Goal: Task Accomplishment & Management: Use online tool/utility

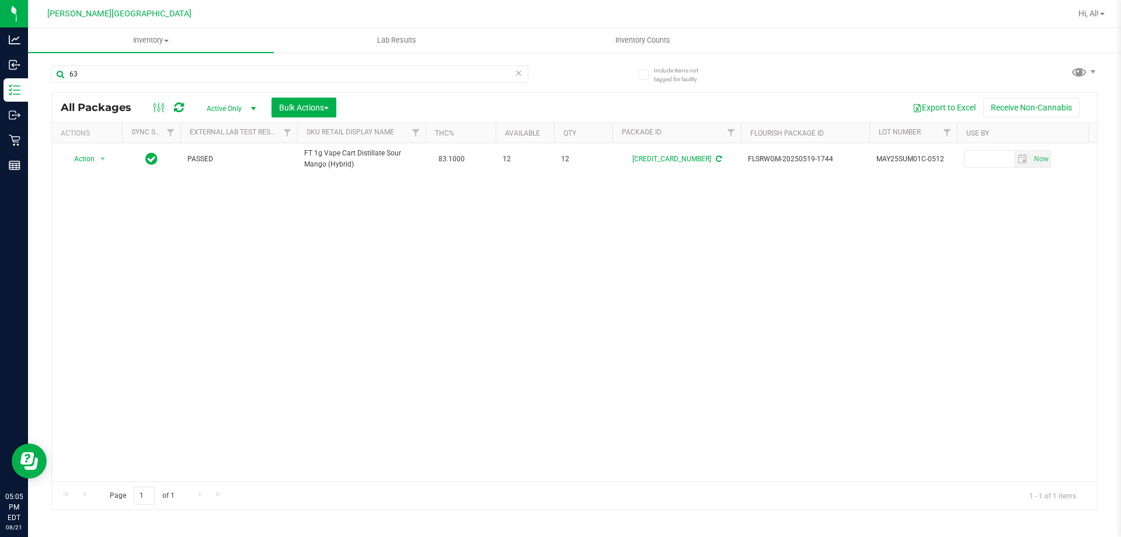
type input "6"
type input "9"
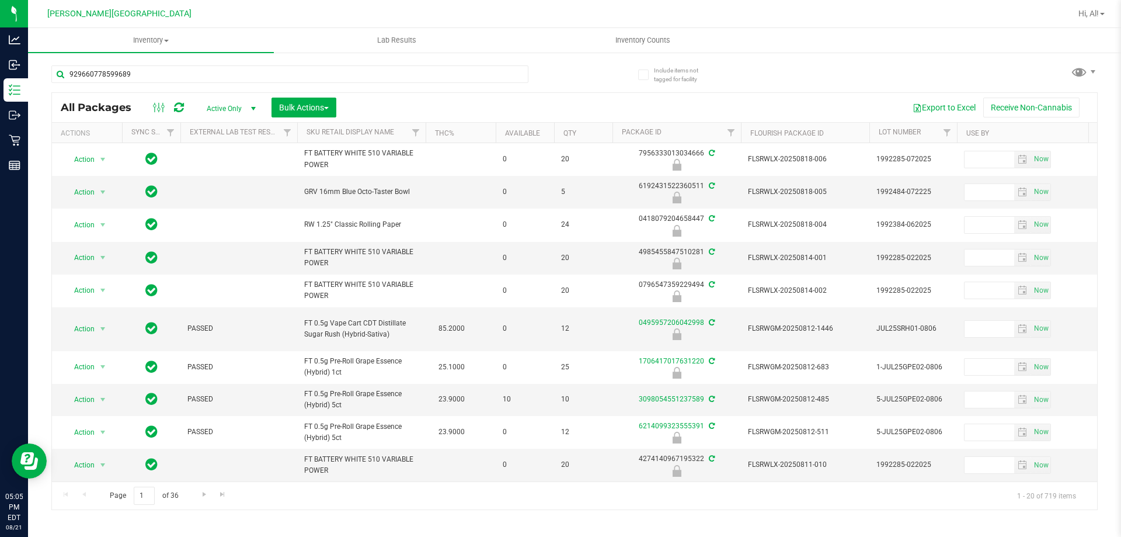
type input "9296607785996898"
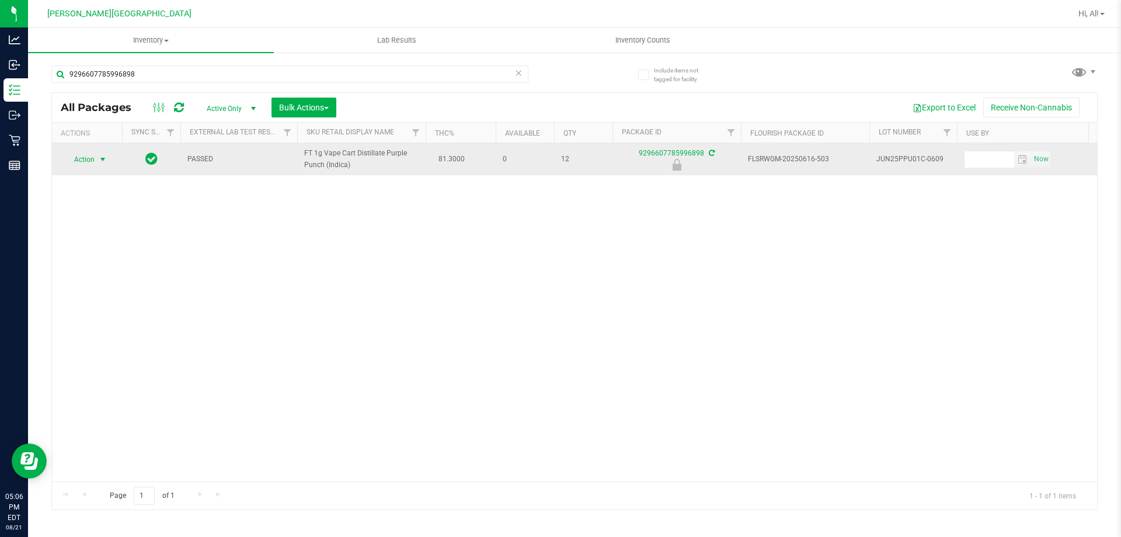
click at [99, 159] on span "select" at bounding box center [102, 159] width 9 height 9
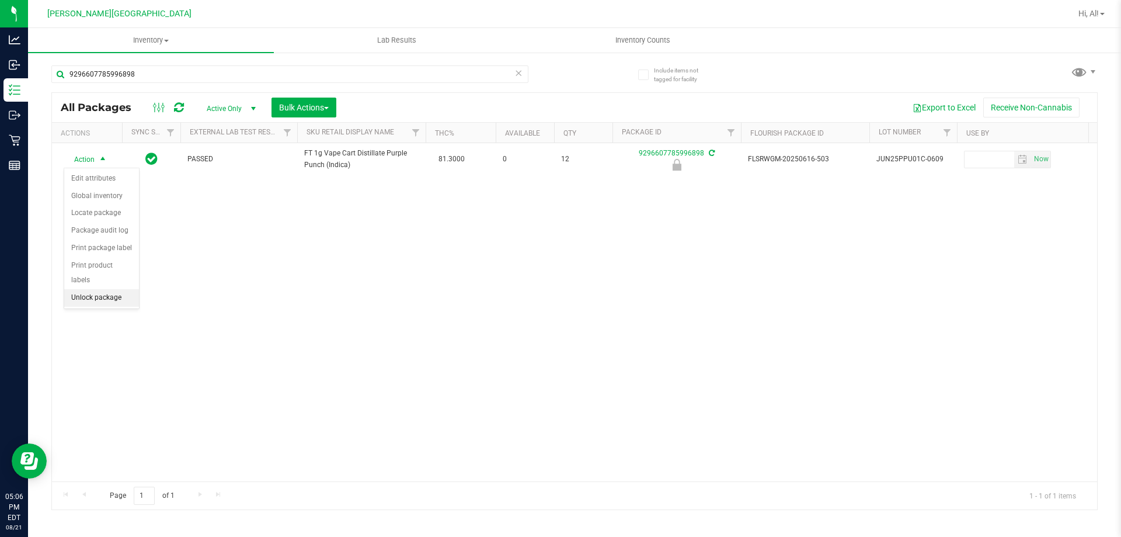
click at [76, 289] on li "Unlock package" at bounding box center [101, 298] width 75 height 18
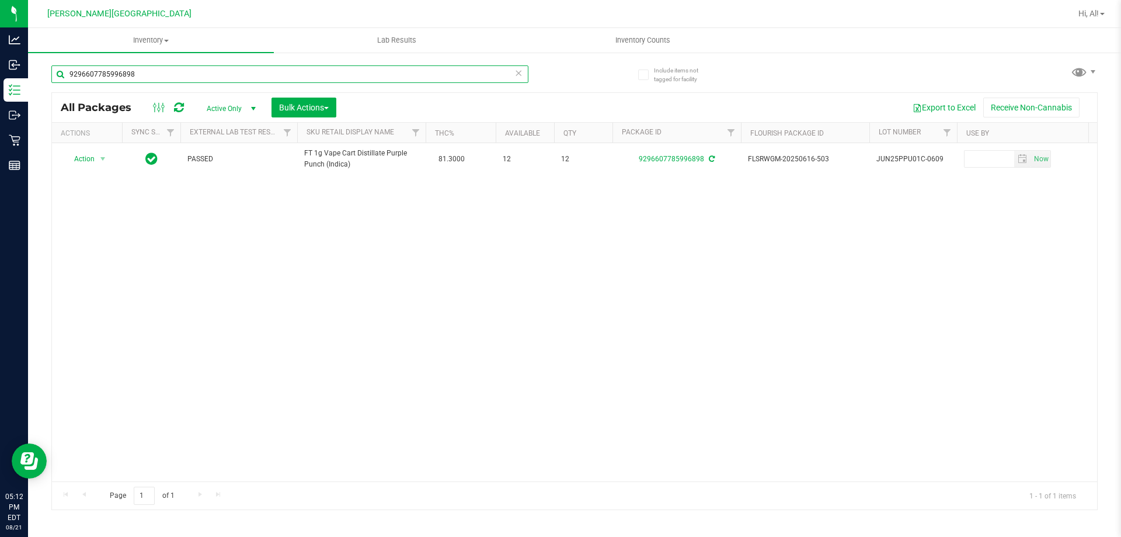
click at [203, 76] on input "9296607785996898" at bounding box center [289, 74] width 477 height 18
type input "fic"
